Goal: Check status

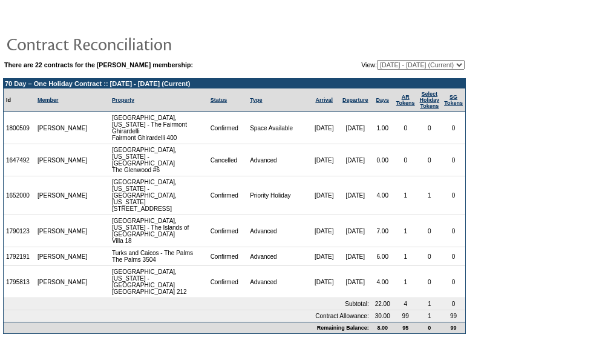
click at [389, 69] on select "[DATE] - [DATE] [DATE] - [DATE] [DATE] - [DATE] [DATE] - [DATE] [DATE] - [DATE]…" at bounding box center [421, 65] width 88 height 10
click at [377, 61] on select "[DATE] - [DATE] [DATE] - [DATE] [DATE] - [DATE] [DATE] - [DATE] [DATE] - [DATE]…" at bounding box center [421, 65] width 88 height 10
click at [383, 64] on select "[DATE] - [DATE] [DATE] - [DATE] [DATE] - [DATE] [DATE] - [DATE] [DATE] - [DATE]…" at bounding box center [421, 65] width 88 height 10
select select "121202"
click at [377, 61] on select "[DATE] - [DATE] [DATE] - [DATE] [DATE] - [DATE] [DATE] - [DATE] [DATE] - [DATE]…" at bounding box center [421, 65] width 88 height 10
